Goal: Information Seeking & Learning: Learn about a topic

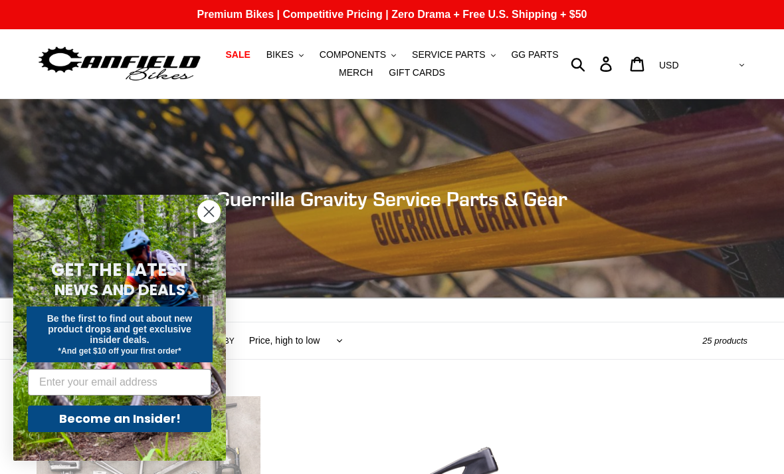
click at [214, 215] on circle "Close dialog" at bounding box center [209, 212] width 22 height 22
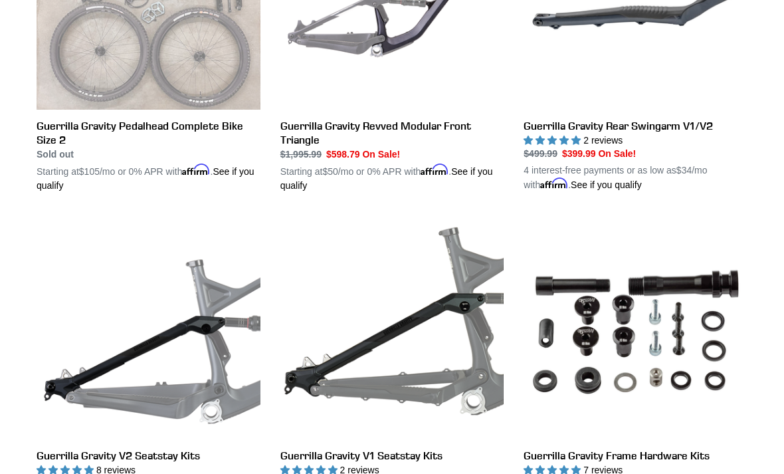
scroll to position [560, 0]
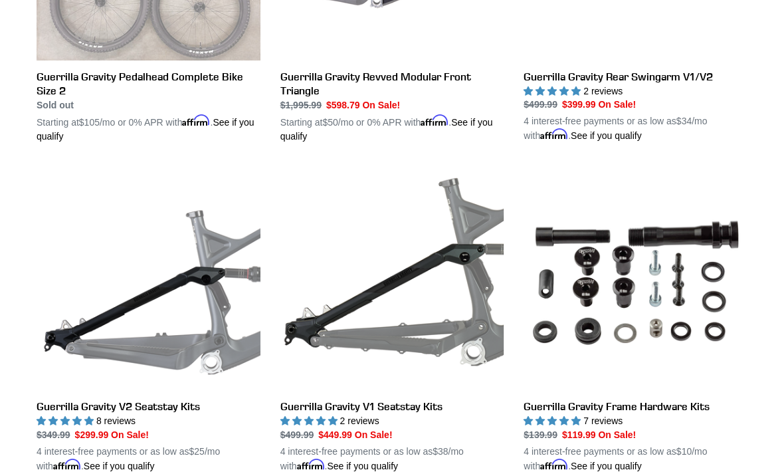
click at [405, 409] on link "Guerrilla Gravity V1 Seatstay Kits" at bounding box center [392, 320] width 224 height 306
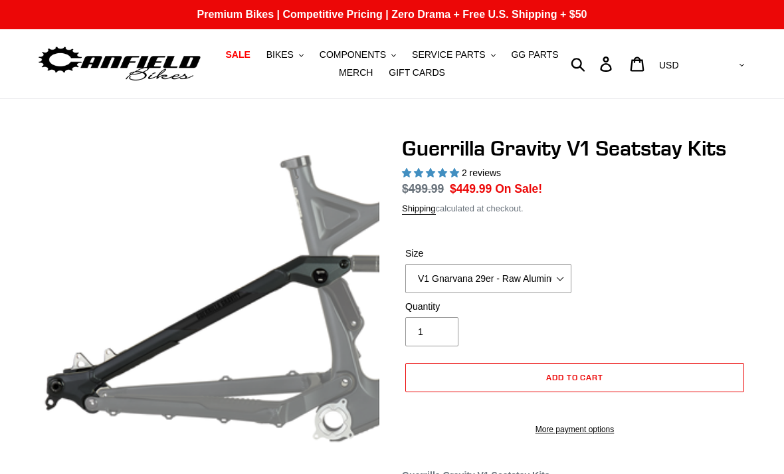
select select "highest-rating"
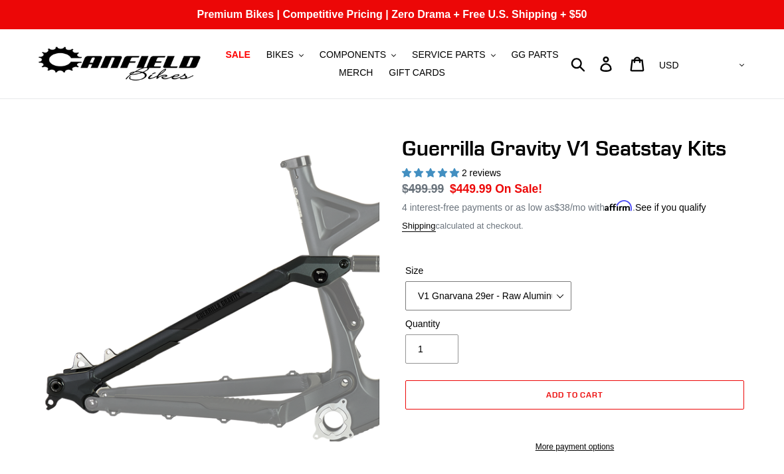
click at [561, 288] on select "V1 Gnarvana 29er V1 Gnarvana 29er - Raw Aluminum V1 Megatail 27.5/ MX - Raw Alu…" at bounding box center [488, 295] width 166 height 29
click at [86, 68] on img at bounding box center [120, 64] width 166 height 42
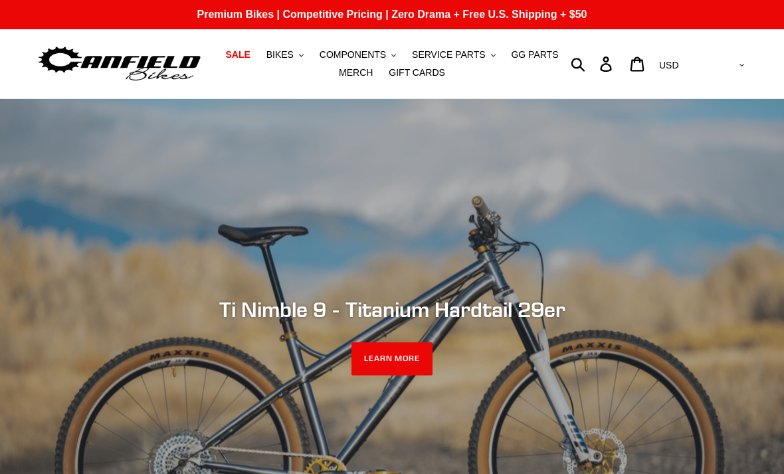
click at [282, 56] on span "BIKES" at bounding box center [280, 54] width 27 height 11
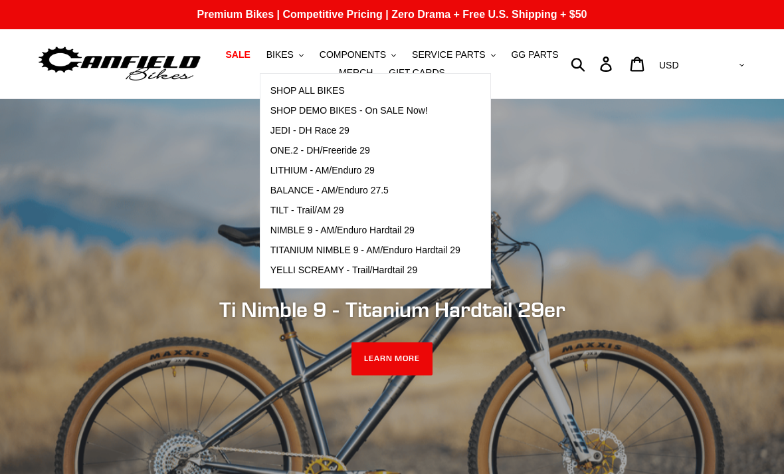
click at [325, 207] on span "TILT - Trail/AM 29" at bounding box center [308, 210] width 74 height 11
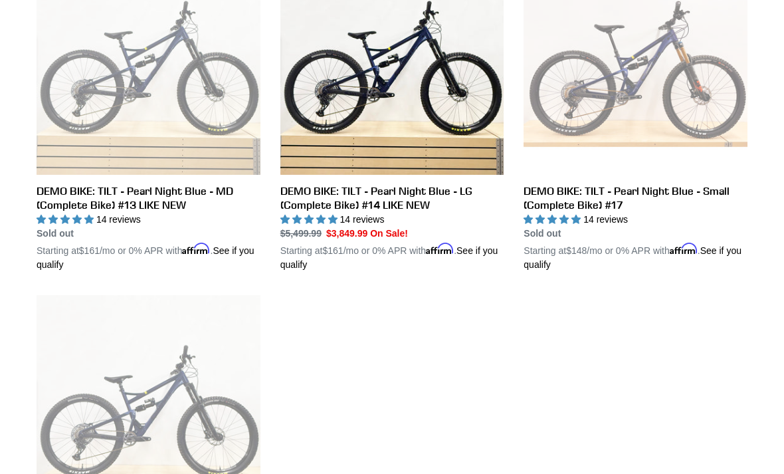
scroll to position [740, 0]
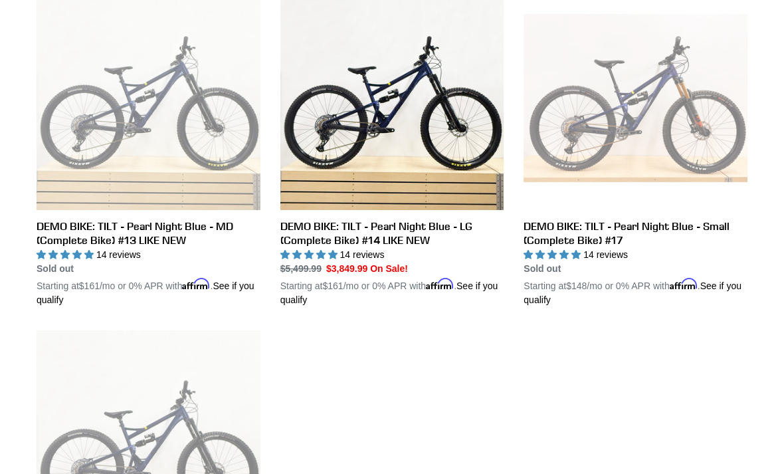
click at [415, 228] on link "DEMO BIKE: TILT - Pearl Night Blue - LG (Complete Bike) #14 LIKE NEW" at bounding box center [392, 146] width 224 height 320
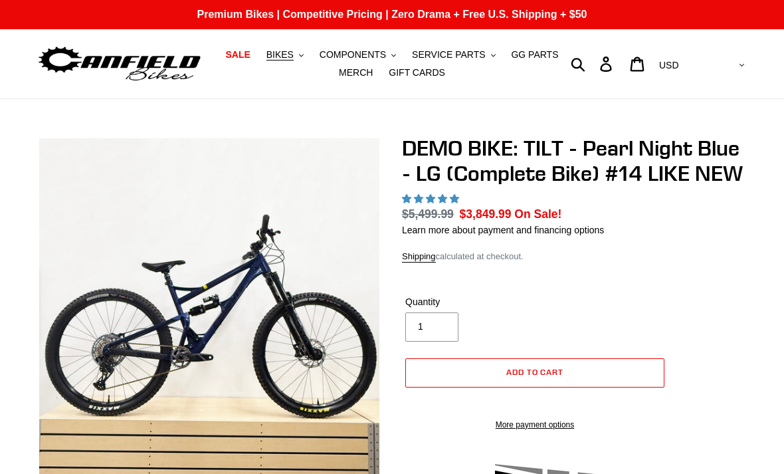
select select "highest-rating"
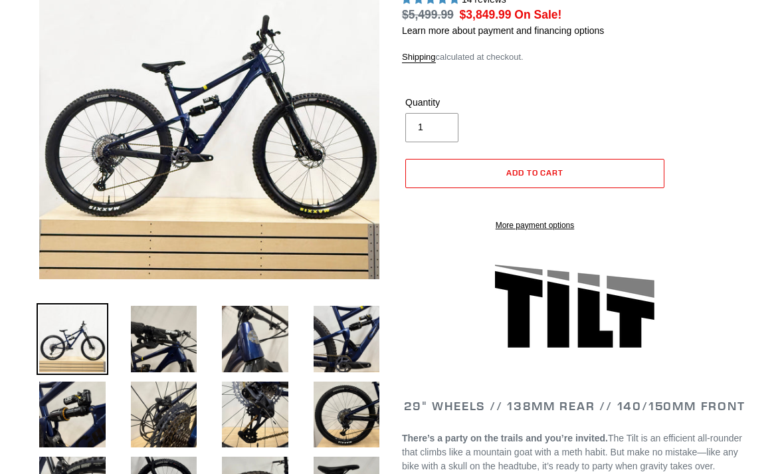
scroll to position [199, 0]
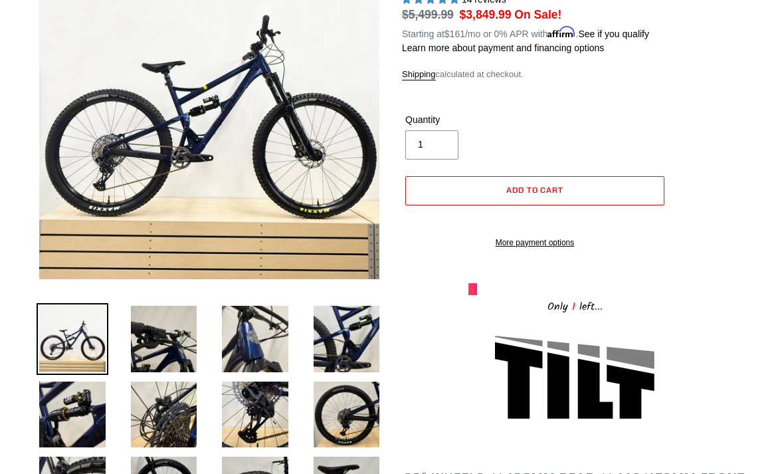
click at [354, 336] on img at bounding box center [347, 339] width 72 height 72
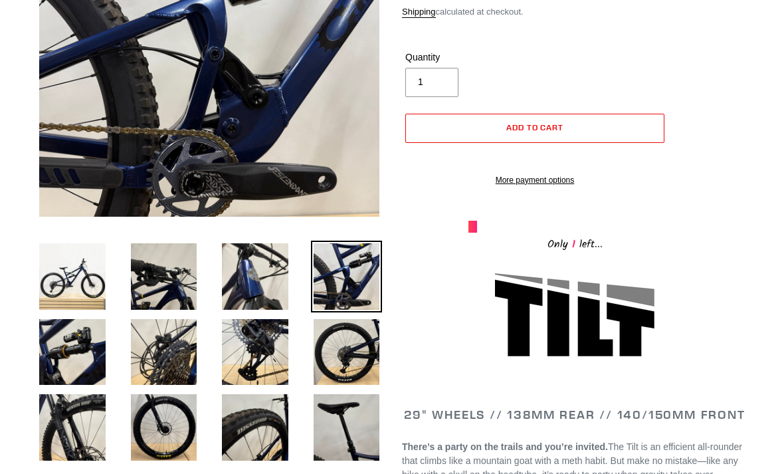
scroll to position [259, 0]
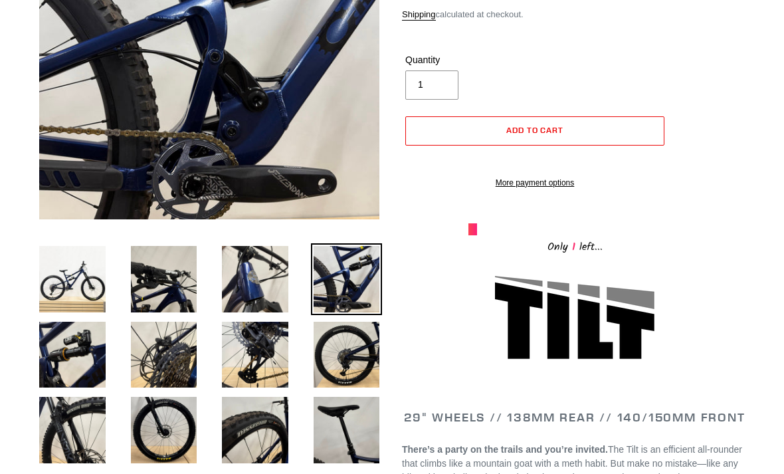
click at [84, 350] on img at bounding box center [73, 355] width 72 height 72
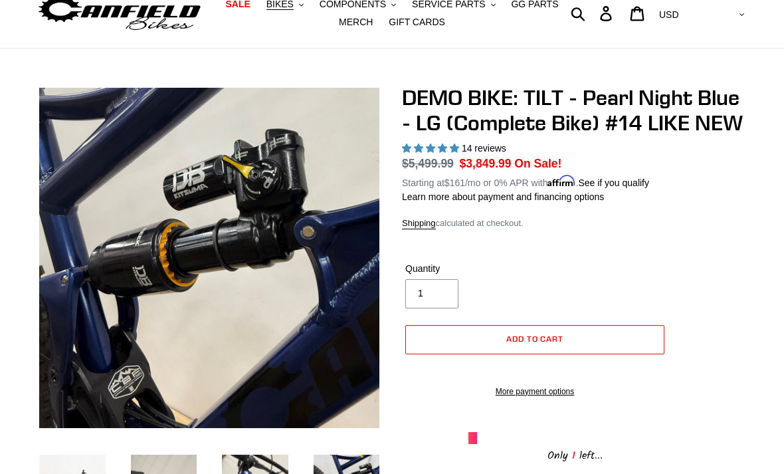
scroll to position [0, 0]
